Goal: Check status: Check status

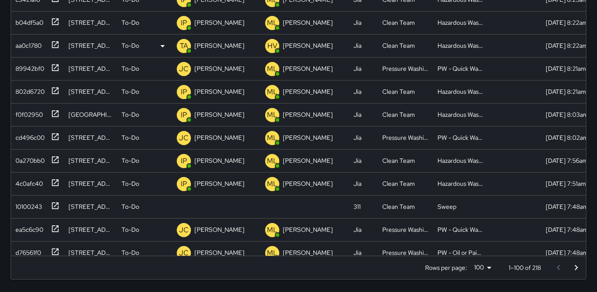
scroll to position [232, 0]
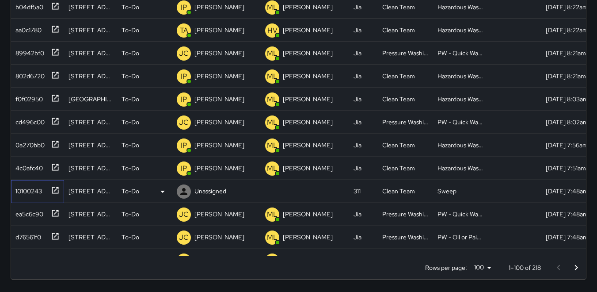
click at [25, 193] on div "10100243" at bounding box center [27, 189] width 30 height 12
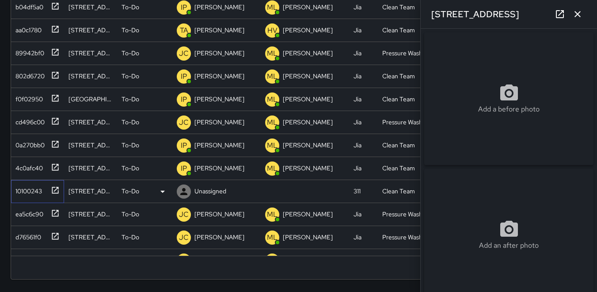
type input "**********"
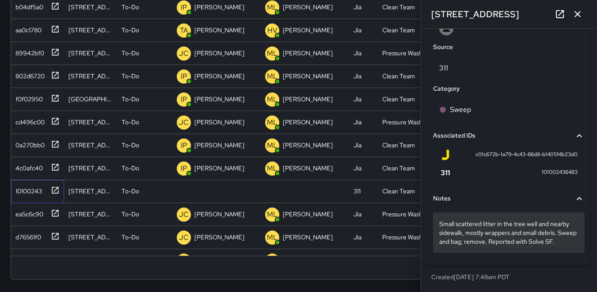
scroll to position [501, 0]
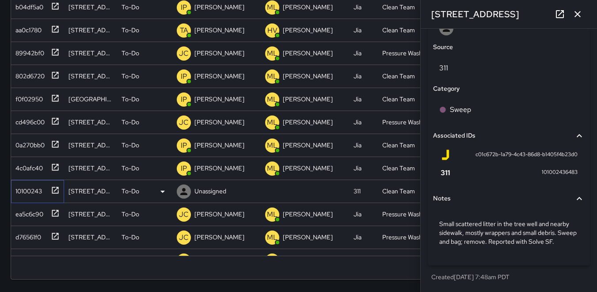
click at [25, 189] on div "10100243" at bounding box center [27, 189] width 30 height 12
click at [162, 192] on icon at bounding box center [162, 191] width 11 height 11
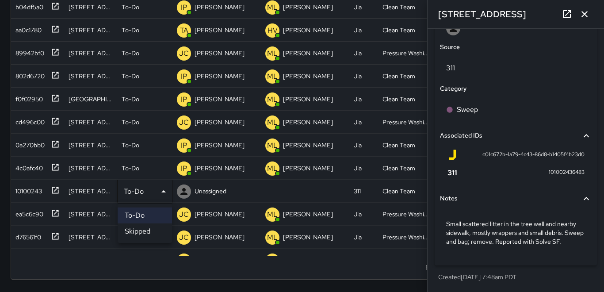
click at [149, 230] on li "Skipped" at bounding box center [145, 231] width 54 height 16
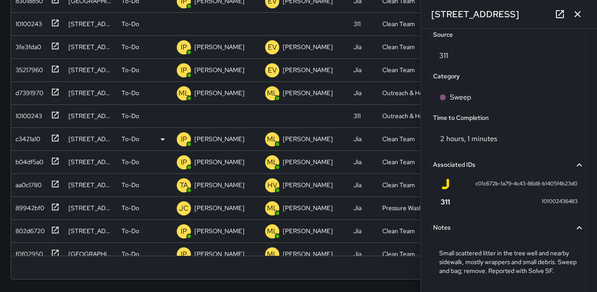
scroll to position [55, 0]
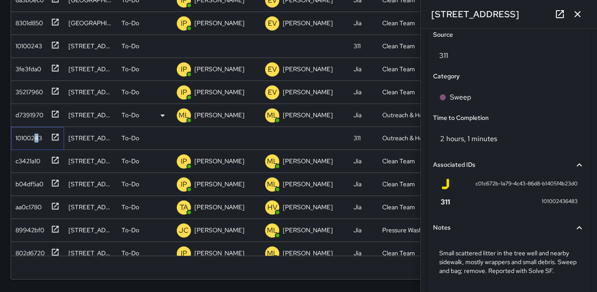
drag, startPoint x: 38, startPoint y: 139, endPoint x: 25, endPoint y: 114, distance: 28.7
click at [34, 137] on div "10100243" at bounding box center [27, 136] width 30 height 12
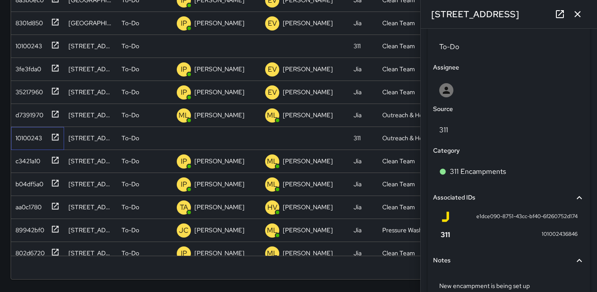
scroll to position [475, 0]
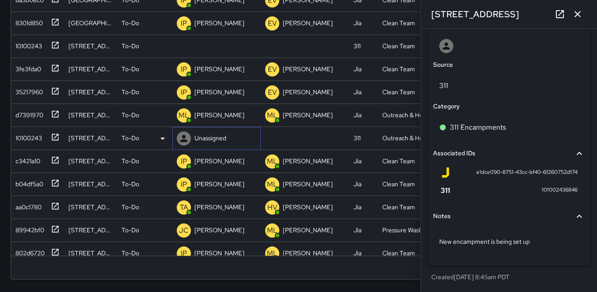
click at [184, 138] on icon at bounding box center [183, 138] width 7 height 7
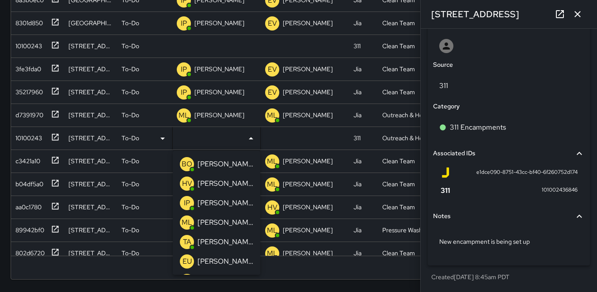
click at [185, 223] on p "ML" at bounding box center [187, 222] width 11 height 11
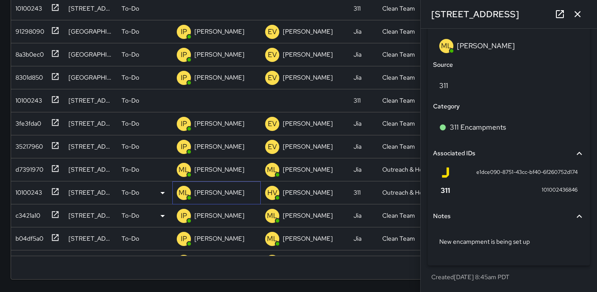
scroll to position [0, 0]
click at [23, 95] on div "10100243" at bounding box center [27, 99] width 30 height 12
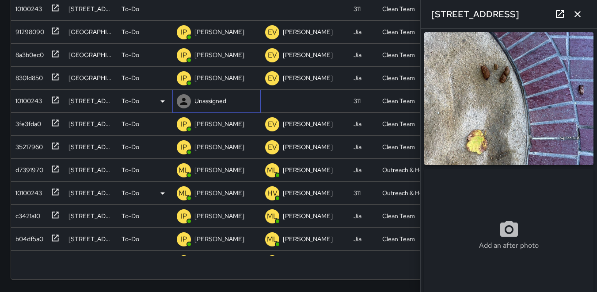
click at [184, 100] on icon at bounding box center [183, 101] width 7 height 7
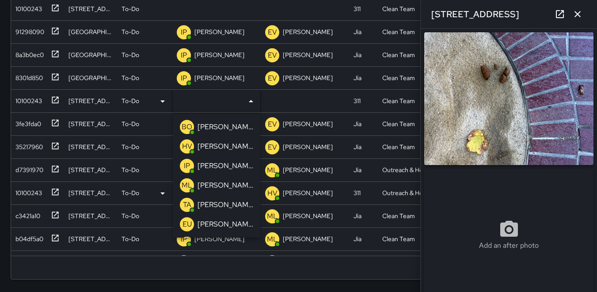
click at [189, 164] on p "IP" at bounding box center [187, 165] width 6 height 11
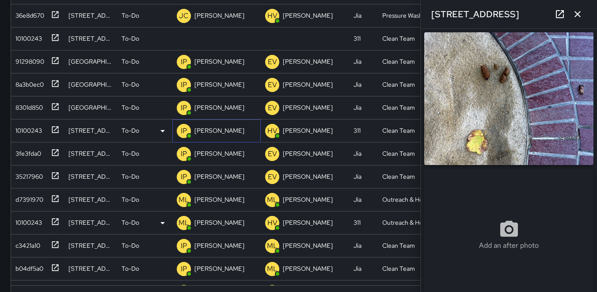
scroll to position [186, 0]
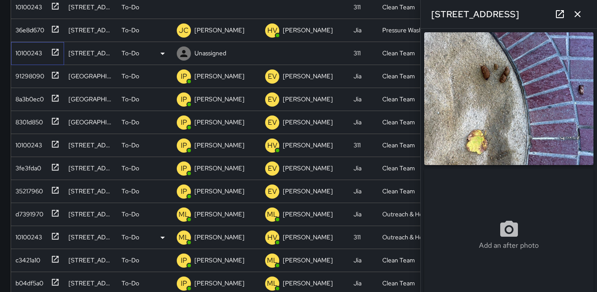
click at [33, 53] on div "10100243" at bounding box center [27, 51] width 30 height 12
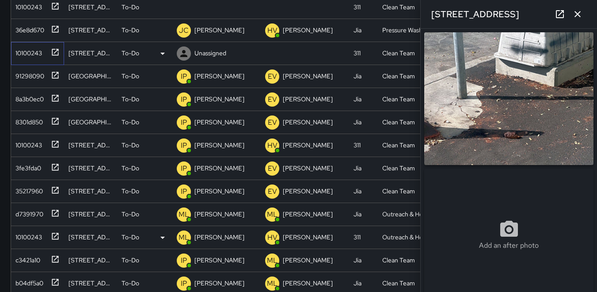
type input "**********"
click at [183, 52] on icon at bounding box center [183, 53] width 7 height 7
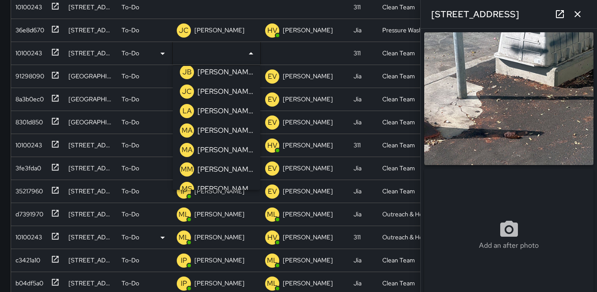
scroll to position [265, 0]
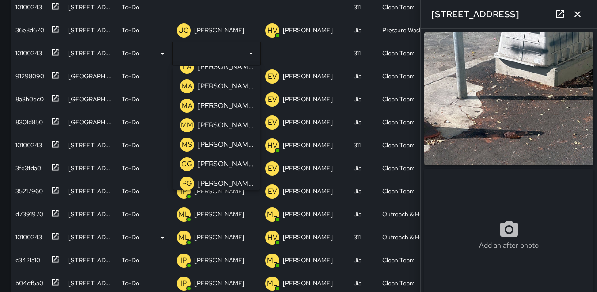
click at [188, 121] on p "MM" at bounding box center [187, 125] width 12 height 11
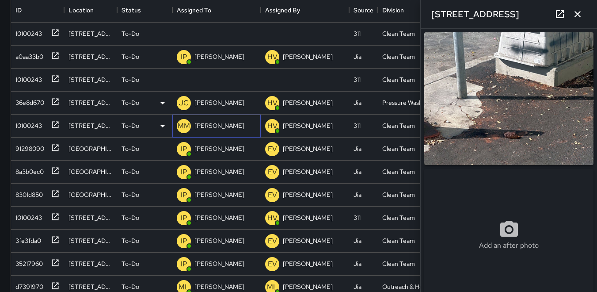
scroll to position [98, 0]
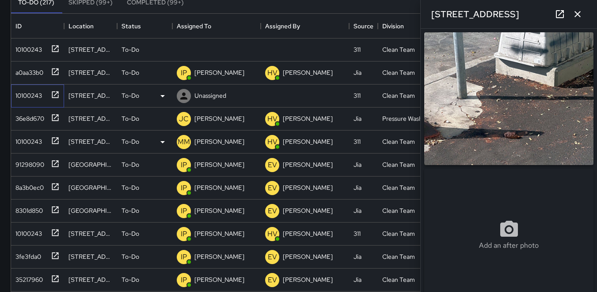
click at [23, 96] on div "10100243" at bounding box center [27, 94] width 30 height 12
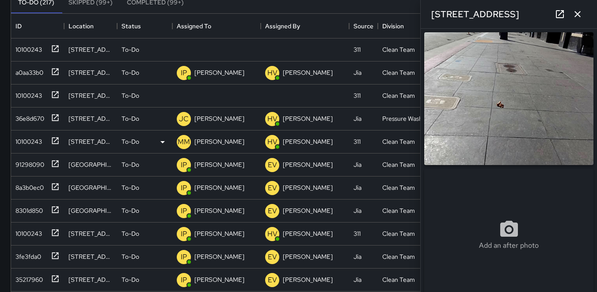
click at [461, 77] on img at bounding box center [508, 98] width 169 height 133
click at [184, 97] on icon at bounding box center [183, 95] width 7 height 7
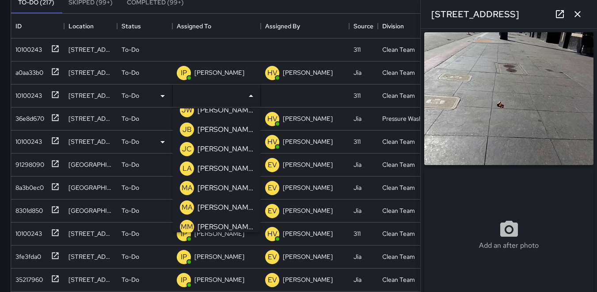
scroll to position [221, 0]
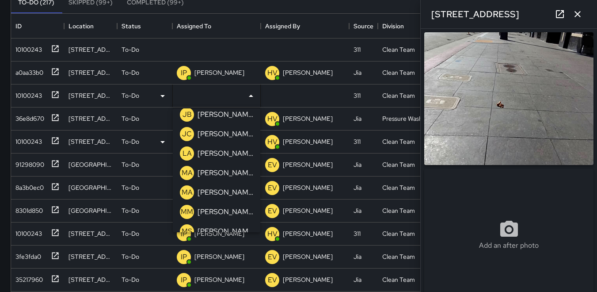
click at [187, 172] on p "MA" at bounding box center [187, 173] width 11 height 11
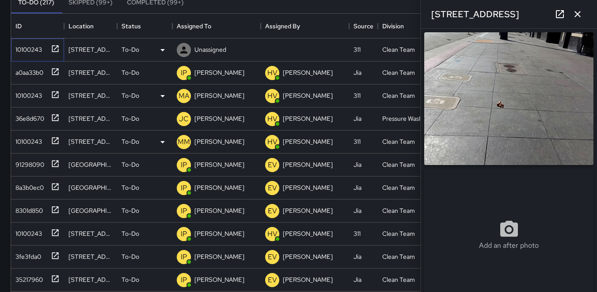
click at [27, 48] on div "10100243" at bounding box center [27, 48] width 30 height 12
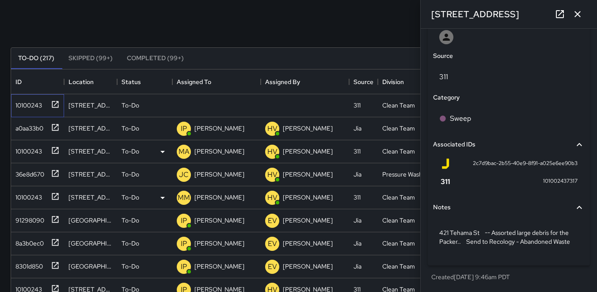
scroll to position [44, 0]
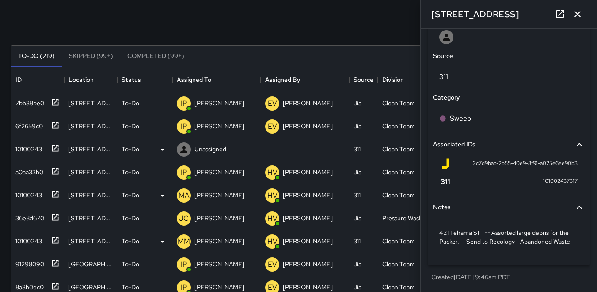
click at [17, 149] on div "10100243" at bounding box center [27, 147] width 30 height 12
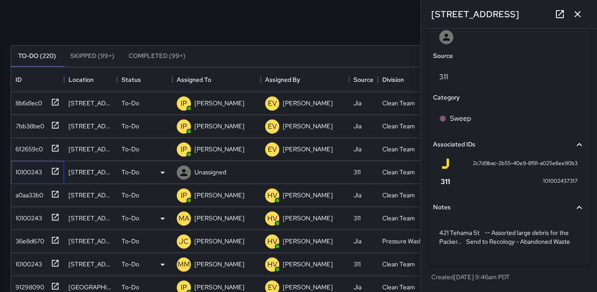
click at [35, 174] on div "10100243" at bounding box center [27, 170] width 30 height 12
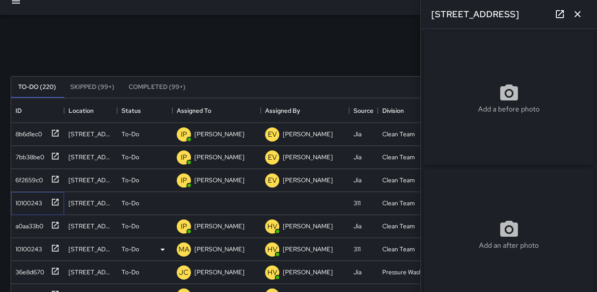
scroll to position [0, 0]
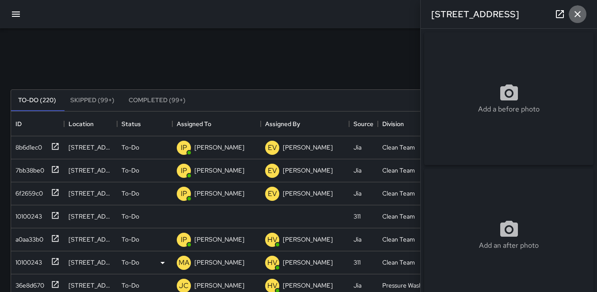
click at [578, 13] on icon "button" at bounding box center [578, 14] width 6 height 6
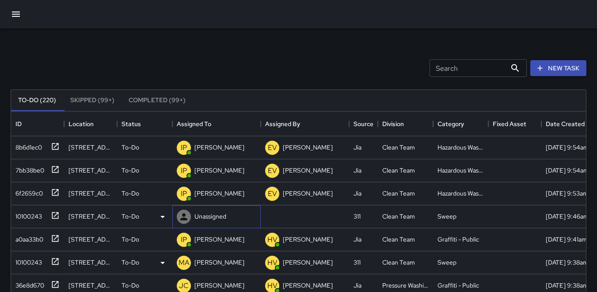
click at [182, 217] on icon at bounding box center [184, 216] width 11 height 11
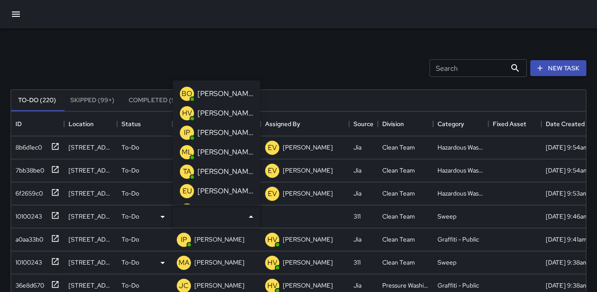
click at [185, 111] on p "HV" at bounding box center [187, 113] width 10 height 11
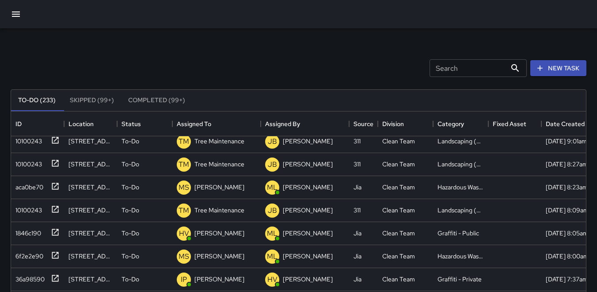
scroll to position [1326, 0]
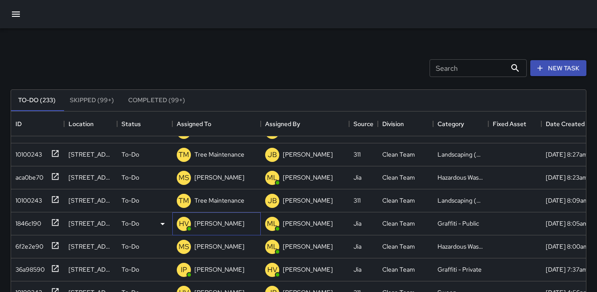
click at [184, 228] on p "HV" at bounding box center [184, 223] width 10 height 11
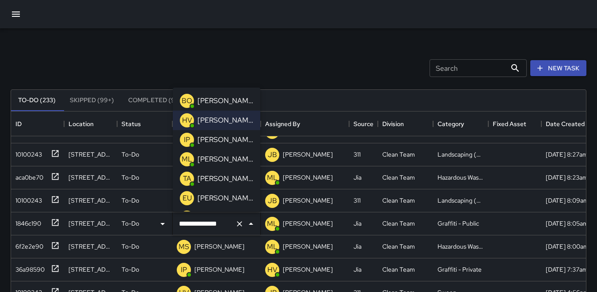
click at [183, 99] on p "BO" at bounding box center [187, 100] width 11 height 11
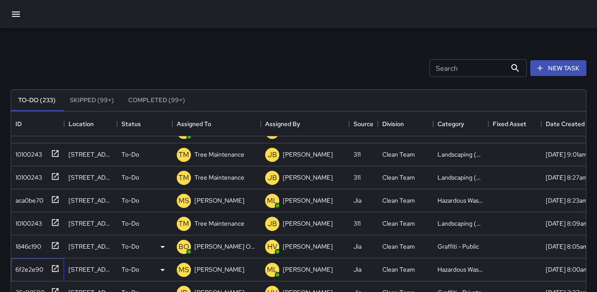
click at [27, 268] on div "6f2e2e90" at bounding box center [27, 267] width 31 height 12
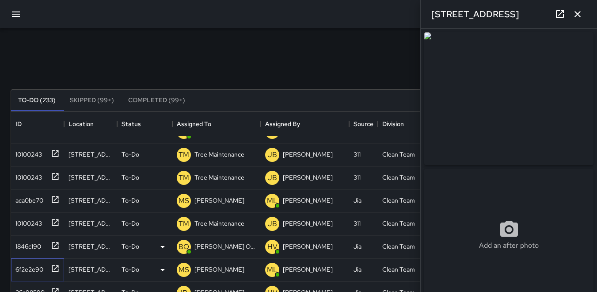
type input "**********"
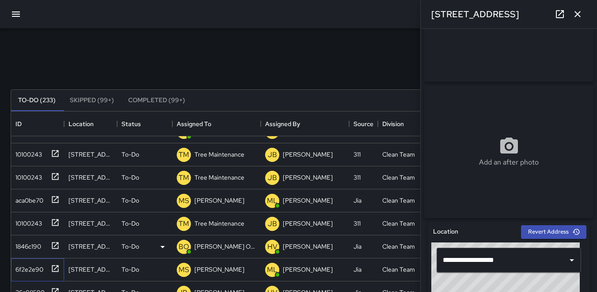
scroll to position [0, 0]
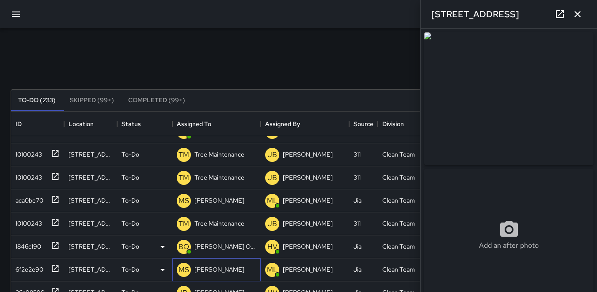
click at [181, 269] on p "MS" at bounding box center [184, 269] width 11 height 11
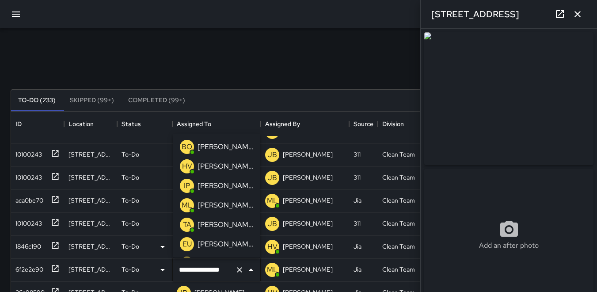
click at [186, 145] on p "BO" at bounding box center [187, 146] width 11 height 11
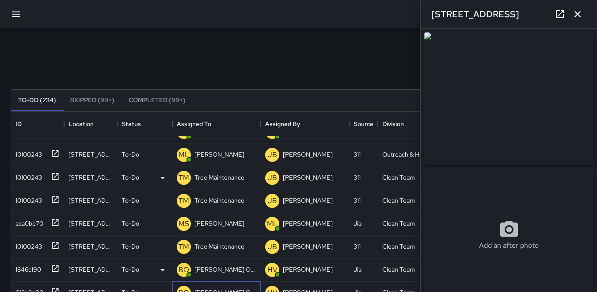
scroll to position [1326, 0]
click at [181, 200] on p "MS" at bounding box center [184, 200] width 11 height 11
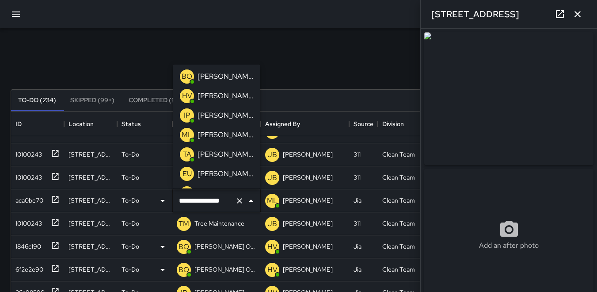
scroll to position [0, 0]
click at [187, 75] on p "BO" at bounding box center [187, 77] width 11 height 11
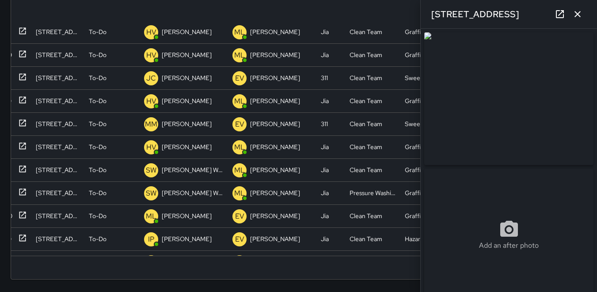
scroll to position [0, 39]
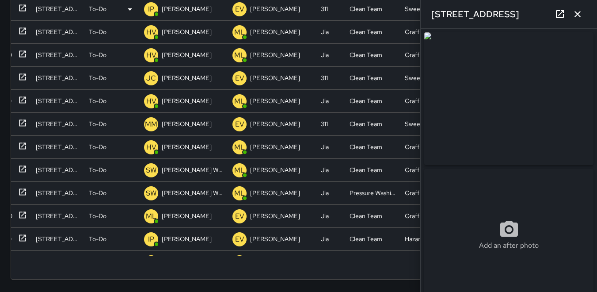
drag, startPoint x: 576, startPoint y: 15, endPoint x: 571, endPoint y: 15, distance: 4.9
click at [575, 15] on icon "button" at bounding box center [577, 14] width 11 height 11
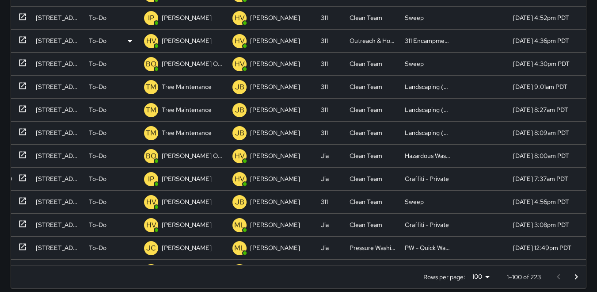
scroll to position [1017, 39]
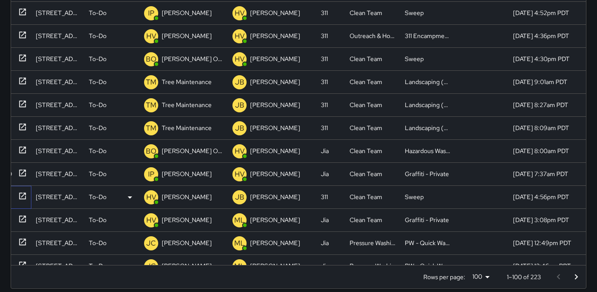
click at [18, 194] on icon at bounding box center [22, 195] width 9 height 9
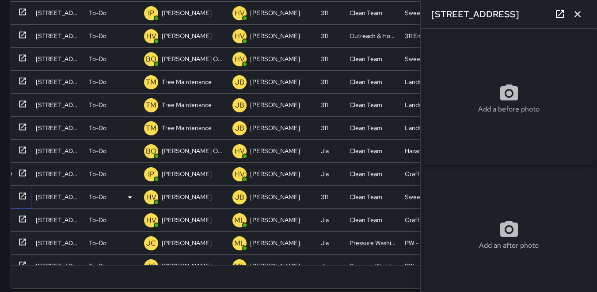
type input "**********"
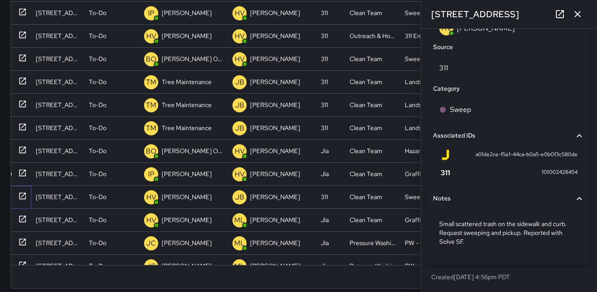
scroll to position [534, 0]
click at [146, 196] on p "HV" at bounding box center [151, 197] width 10 height 11
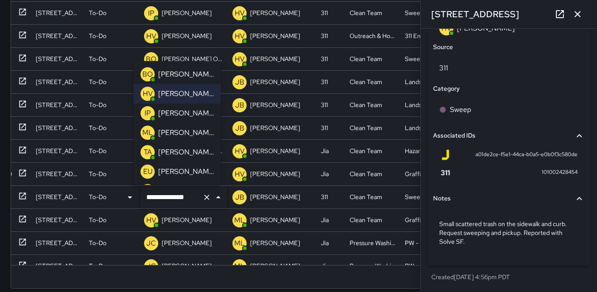
click at [86, 279] on div "Rows per page: 100 *** 1–100 of 223" at bounding box center [298, 276] width 575 height 23
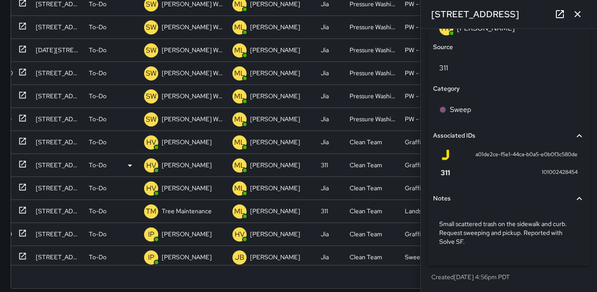
scroll to position [1414, 39]
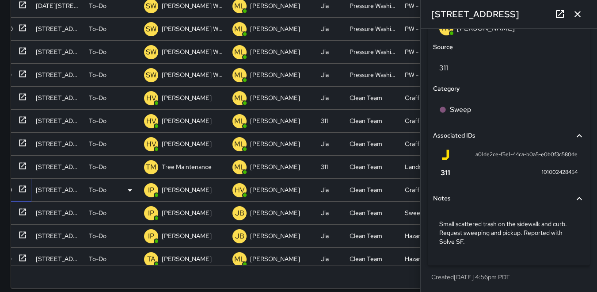
click at [18, 189] on icon at bounding box center [22, 188] width 9 height 9
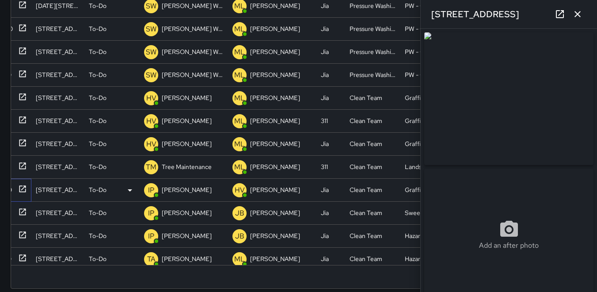
type input "**********"
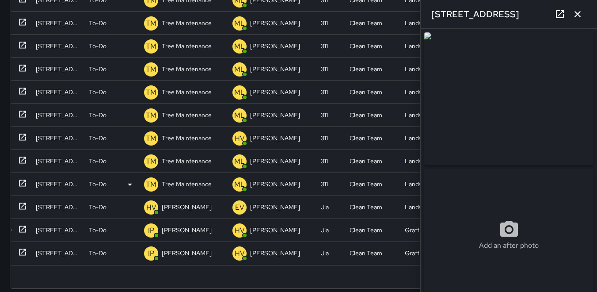
scroll to position [1955, 39]
click at [18, 202] on icon at bounding box center [22, 206] width 9 height 9
type input "**********"
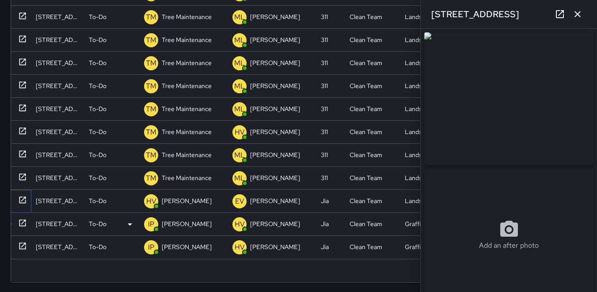
scroll to position [230, 0]
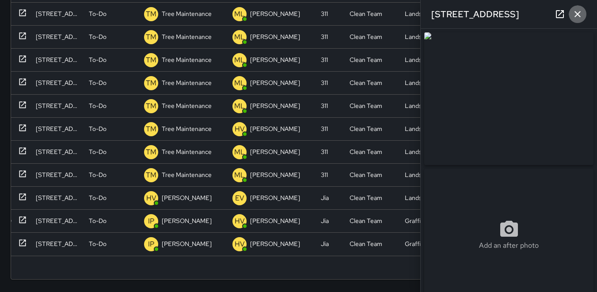
click at [577, 14] on icon "button" at bounding box center [577, 14] width 11 height 11
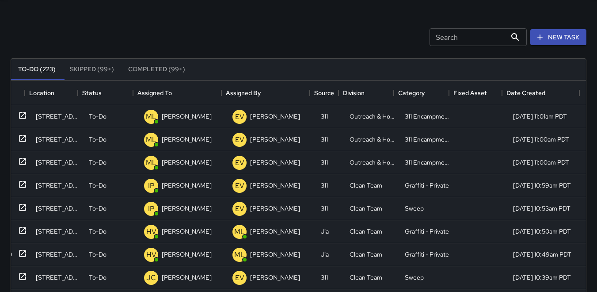
scroll to position [0, 0]
